Goal: Task Accomplishment & Management: Manage account settings

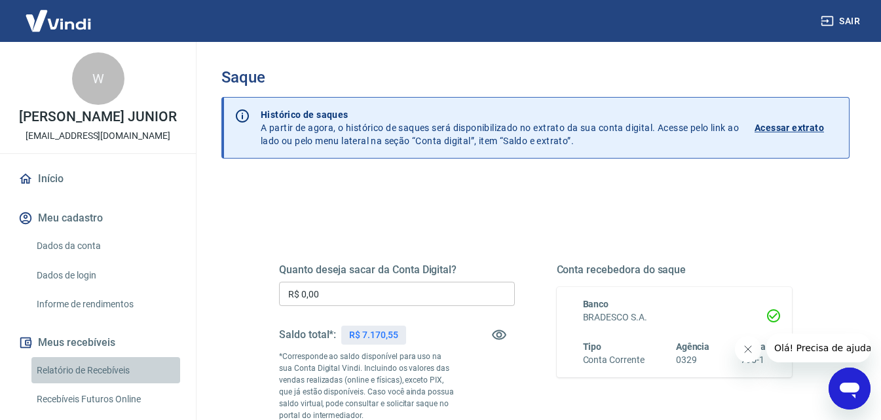
click at [106, 384] on link "Relatório de Recebíveis" at bounding box center [105, 370] width 149 height 27
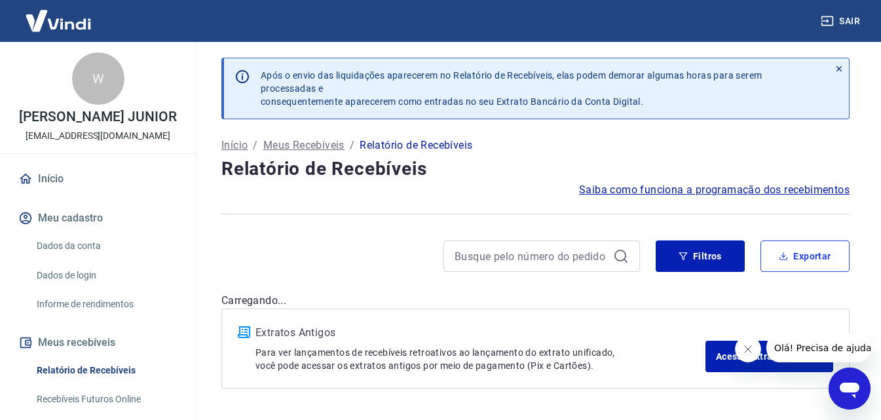
drag, startPoint x: 799, startPoint y: 267, endPoint x: 752, endPoint y: 271, distance: 46.6
click at [793, 267] on button "Exportar" at bounding box center [804, 255] width 89 height 31
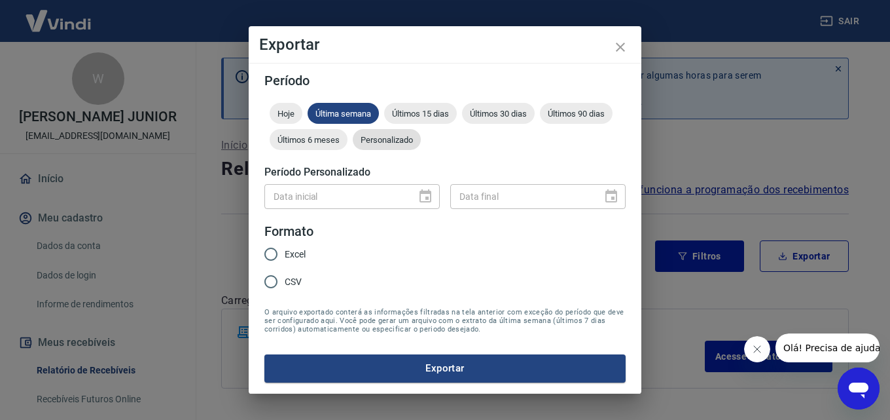
click at [394, 143] on span "Personalizado" at bounding box center [387, 140] width 68 height 10
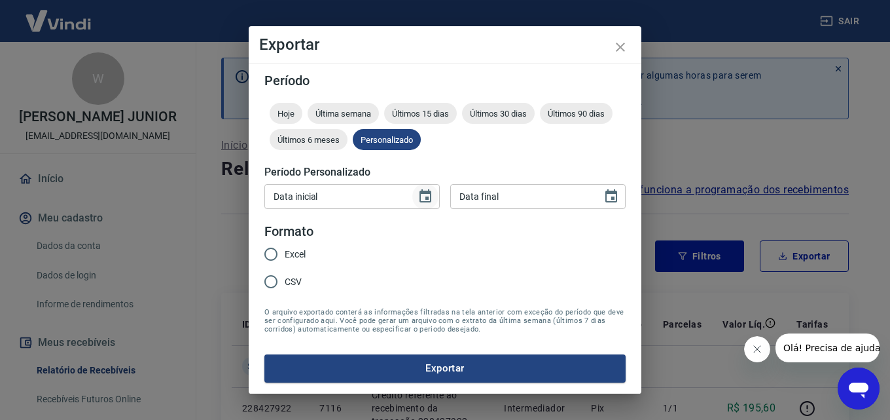
click at [424, 201] on icon "Choose date" at bounding box center [426, 195] width 12 height 13
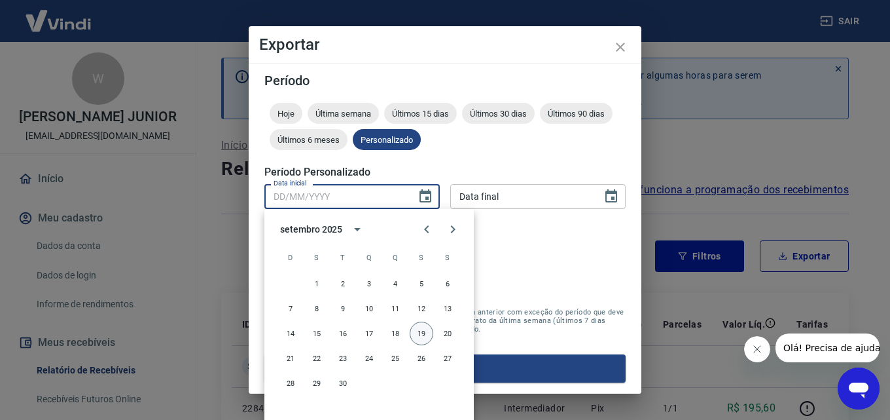
click at [424, 330] on button "19" at bounding box center [422, 333] width 24 height 24
type input "[DATE]"
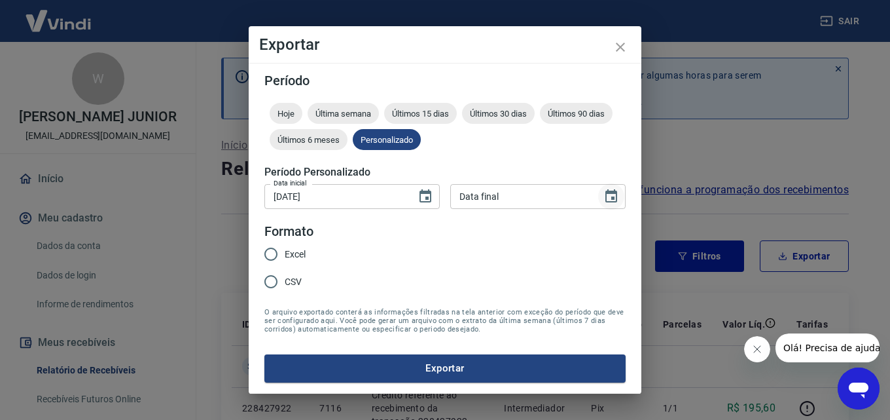
click at [610, 193] on icon "Choose date" at bounding box center [612, 195] width 12 height 13
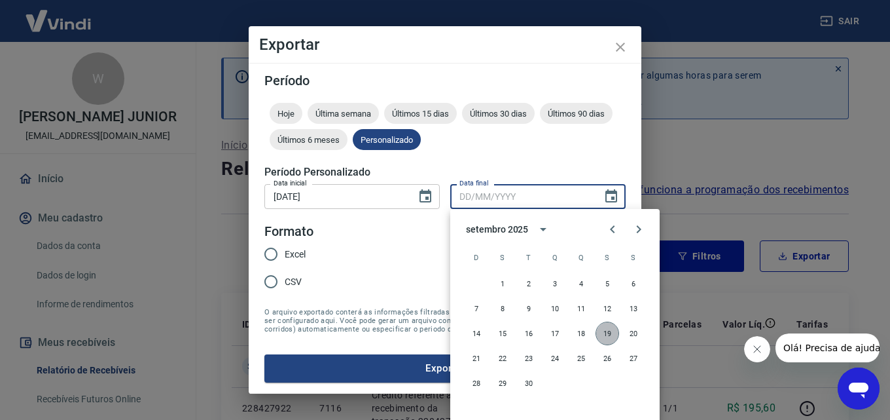
click at [611, 337] on button "19" at bounding box center [608, 333] width 24 height 24
type input "[DATE]"
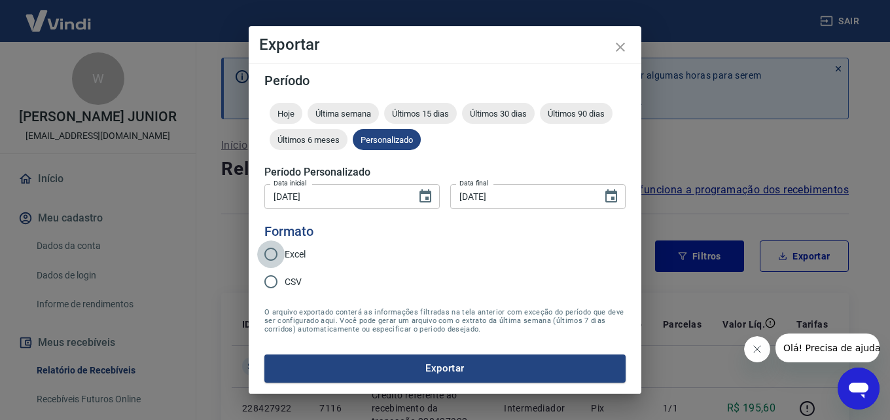
drag, startPoint x: 266, startPoint y: 251, endPoint x: 291, endPoint y: 282, distance: 40.1
click at [267, 251] on input "Excel" at bounding box center [270, 253] width 27 height 27
radio input "true"
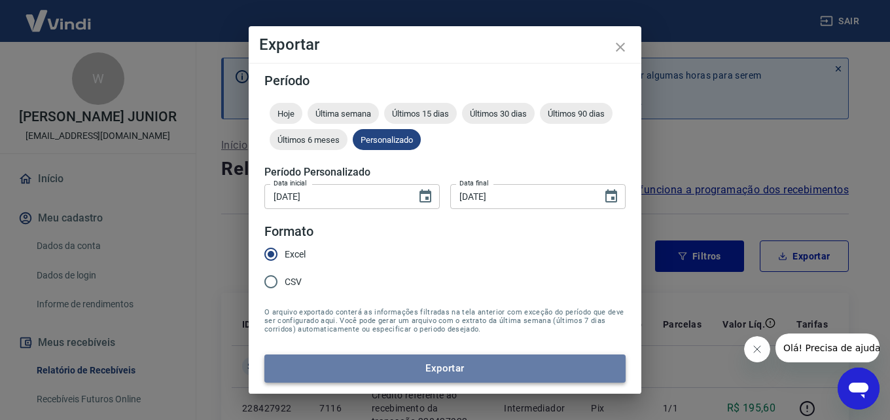
click at [353, 361] on button "Exportar" at bounding box center [444, 367] width 361 height 27
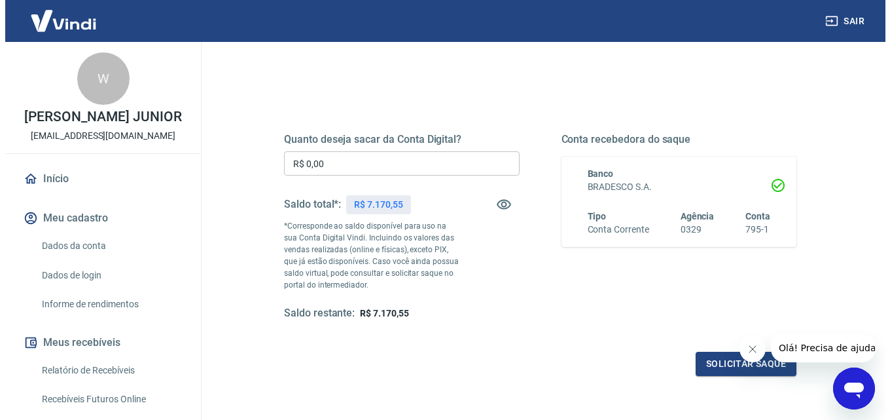
scroll to position [131, 0]
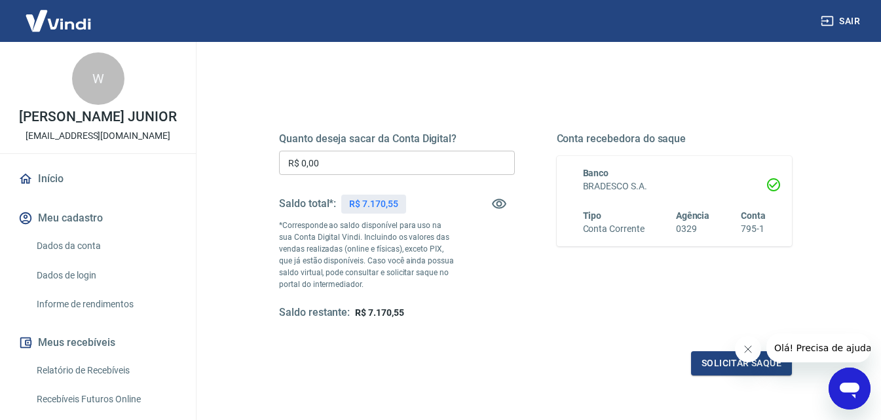
click at [338, 173] on input "R$ 0,00" at bounding box center [397, 163] width 236 height 24
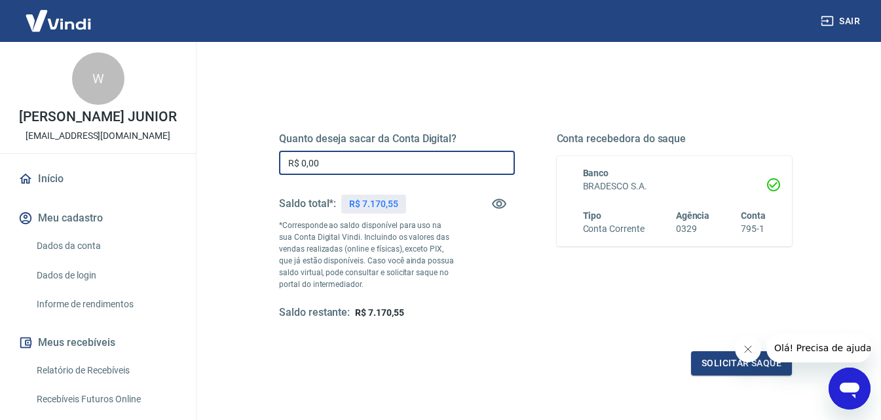
click at [338, 173] on input "R$ 0,00" at bounding box center [397, 163] width 236 height 24
click at [337, 166] on input "R$ 0,00" at bounding box center [397, 163] width 236 height 24
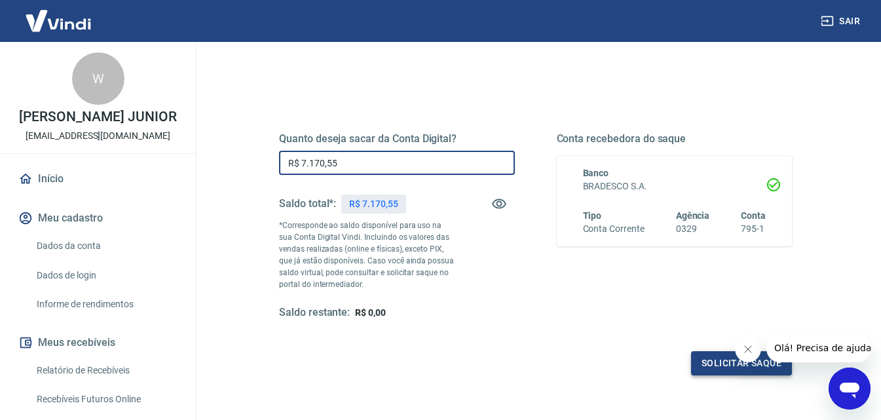
type input "R$ 7.170,55"
click at [716, 353] on button "Solicitar saque" at bounding box center [741, 363] width 101 height 24
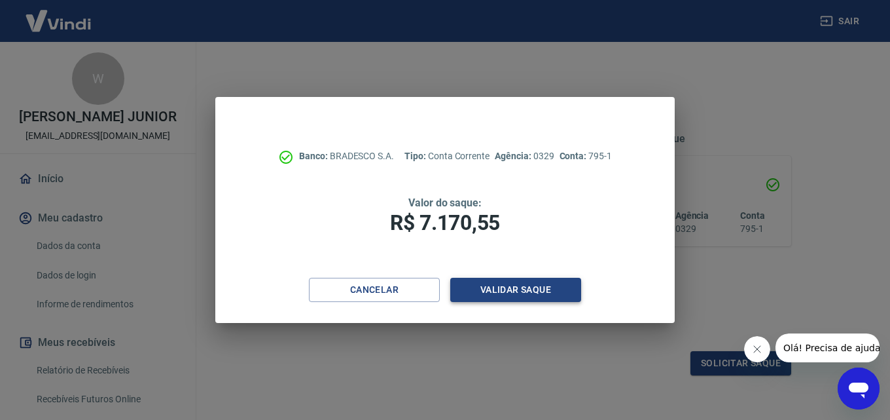
click at [525, 287] on button "Validar saque" at bounding box center [515, 290] width 131 height 24
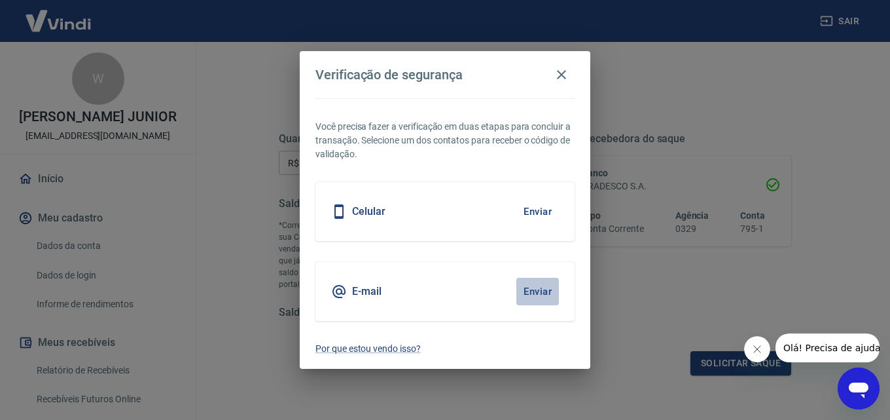
click at [544, 291] on button "Enviar" at bounding box center [538, 291] width 43 height 27
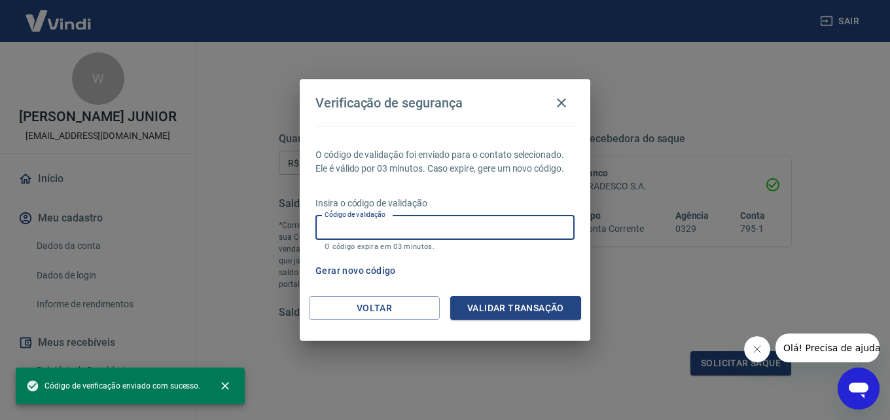
click at [433, 230] on input "Código de validação" at bounding box center [445, 227] width 259 height 24
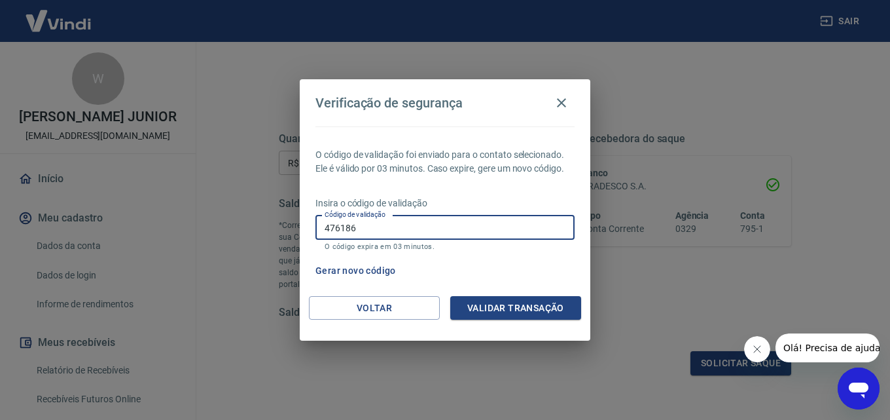
type input "476186"
click at [555, 304] on button "Validar transação" at bounding box center [515, 308] width 131 height 24
